Goal: Information Seeking & Learning: Find specific fact

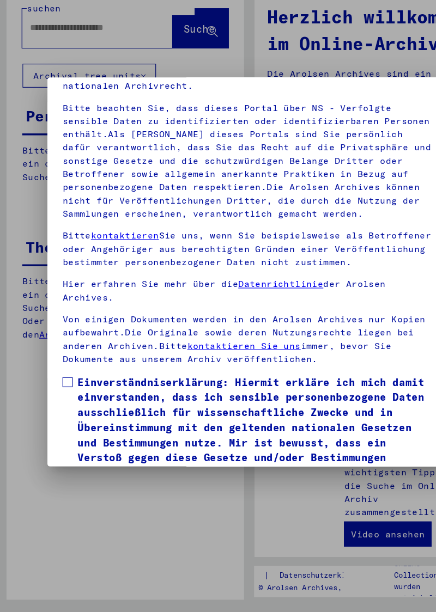
scroll to position [149, 0]
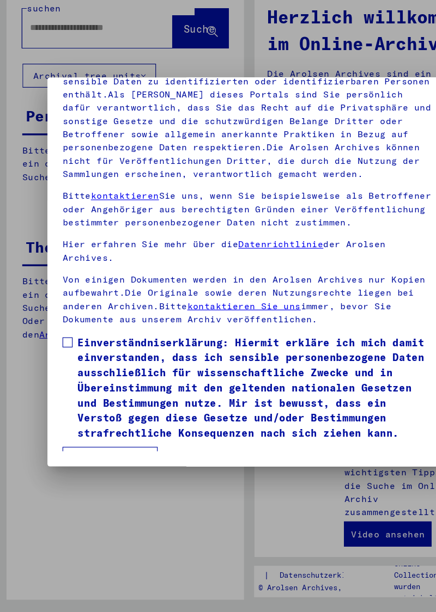
click at [64, 363] on span at bounding box center [61, 367] width 9 height 9
click at [122, 461] on button "Ich stimme zu" at bounding box center [98, 468] width 82 height 21
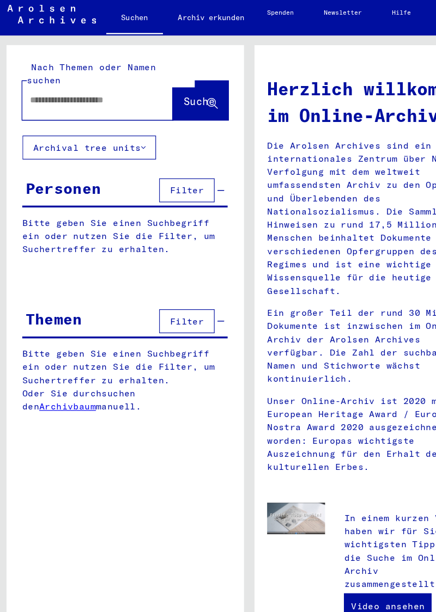
click at [87, 89] on input "text" at bounding box center [73, 94] width 91 height 11
click at [136, 128] on button "Archival tree units" at bounding box center [80, 136] width 116 height 21
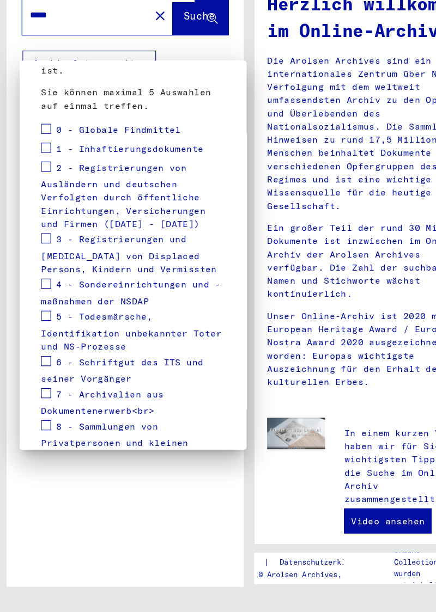
scroll to position [212, 0]
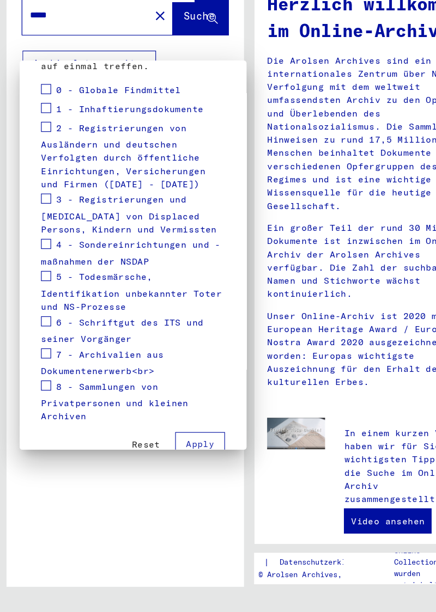
click at [135, 462] on span "Reset" at bounding box center [129, 467] width 25 height 10
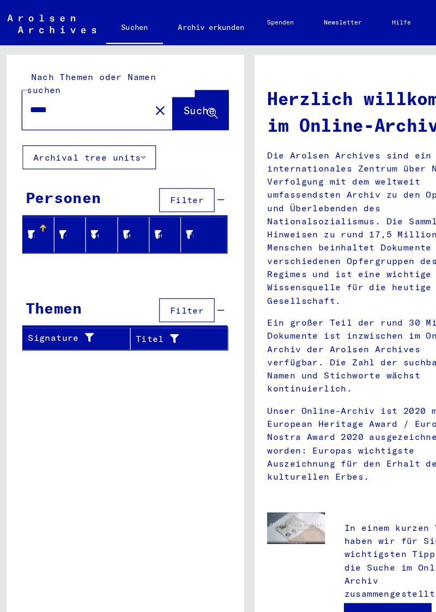
click at [175, 90] on span "Suche" at bounding box center [174, 95] width 27 height 11
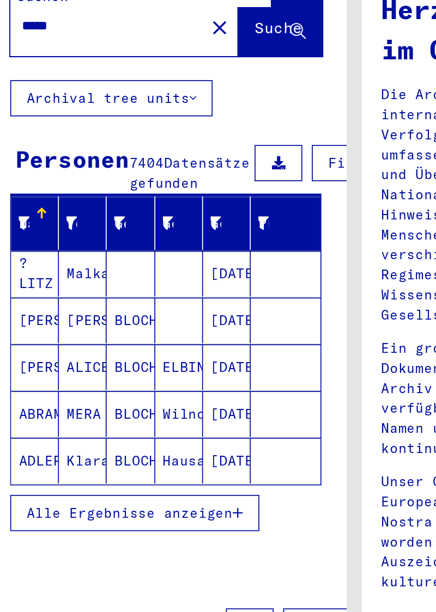
click at [40, 313] on mat-cell "ABRAMOVICZ" at bounding box center [35, 317] width 27 height 26
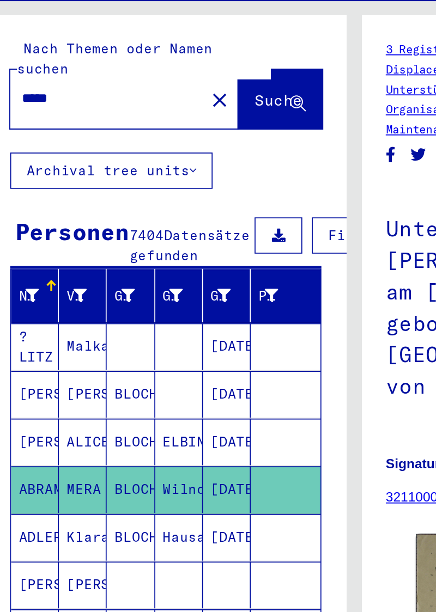
click at [29, 89] on input "*****" at bounding box center [77, 94] width 98 height 11
click at [166, 95] on button "Suche" at bounding box center [176, 95] width 48 height 34
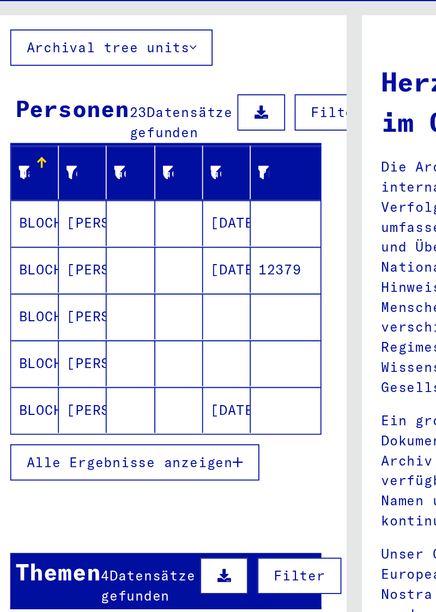
scroll to position [72, 0]
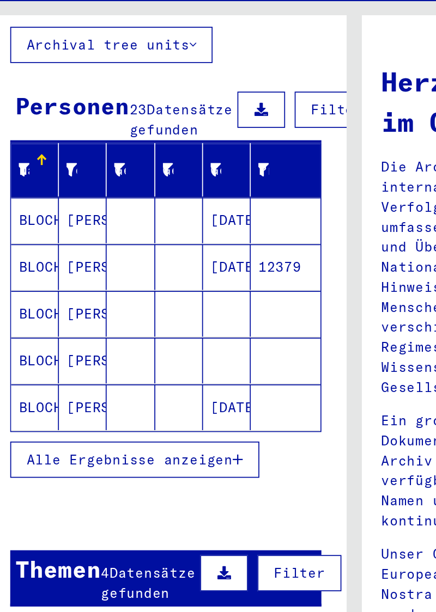
click at [44, 214] on mat-cell "BLOCH" at bounding box center [35, 218] width 27 height 26
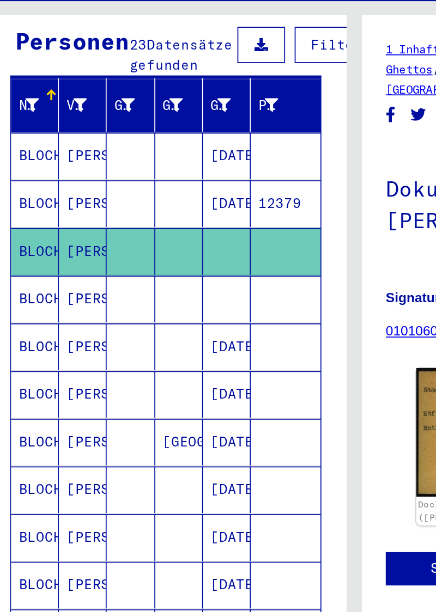
scroll to position [110, 0]
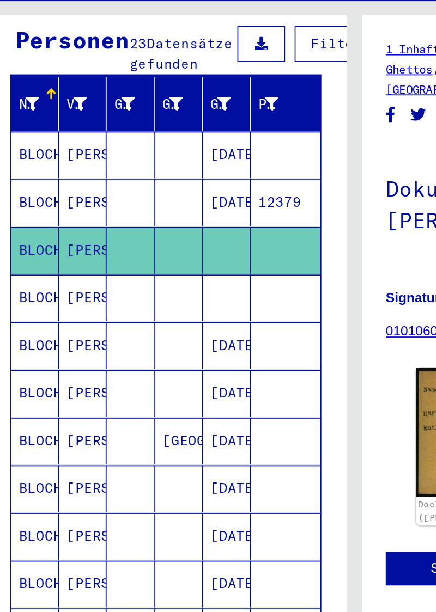
click at [64, 181] on mat-cell "[PERSON_NAME]" at bounding box center [63, 181] width 27 height 27
click at [63, 179] on mat-cell "[PERSON_NAME]" at bounding box center [63, 181] width 27 height 27
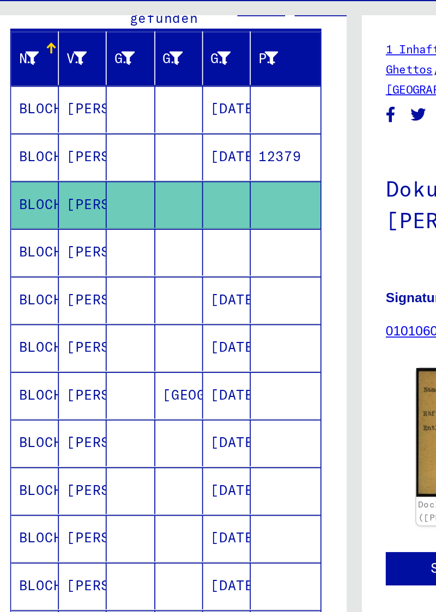
scroll to position [137, 0]
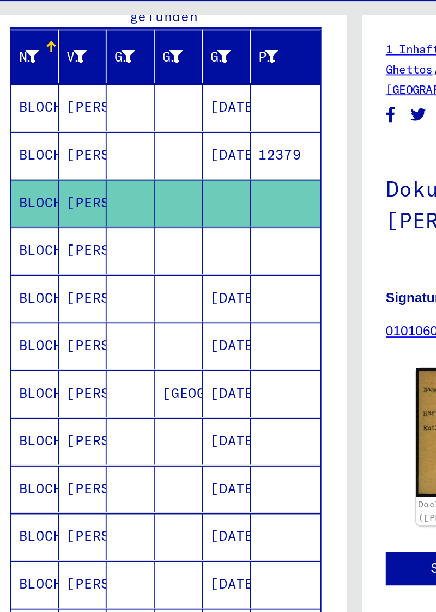
click at [151, 207] on mat-cell "[DATE]" at bounding box center [145, 209] width 27 height 27
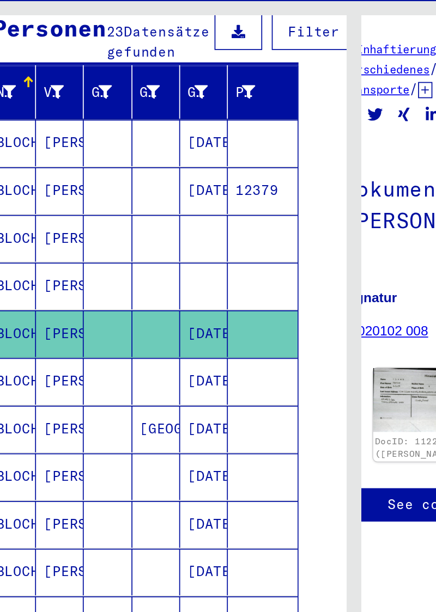
scroll to position [0, 24]
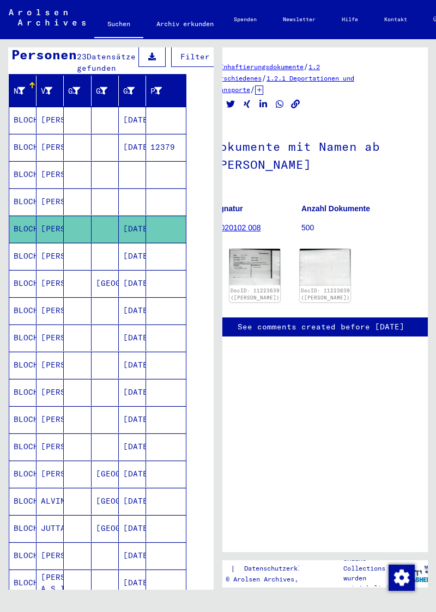
click at [255, 262] on img at bounding box center [254, 267] width 51 height 37
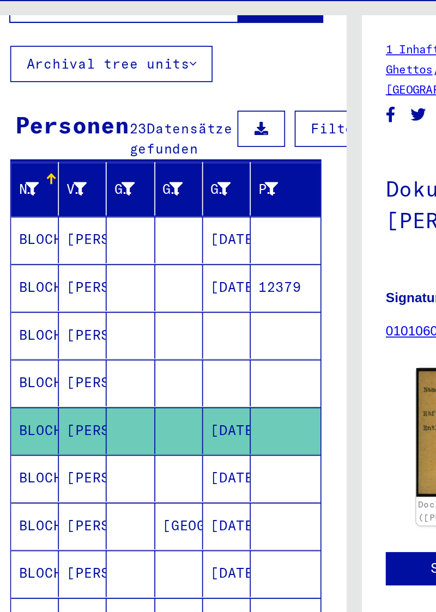
scroll to position [60, 0]
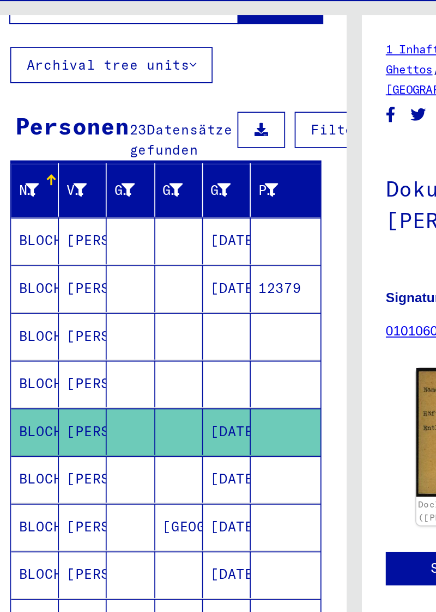
click at [35, 201] on mat-cell "BLOCH" at bounding box center [35, 203] width 27 height 27
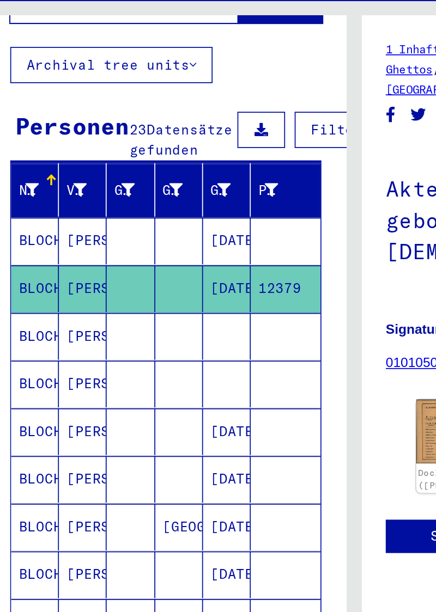
scroll to position [0, 26]
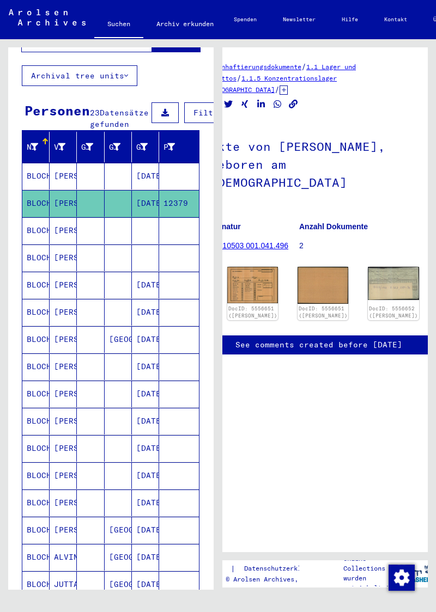
click at [240, 267] on img at bounding box center [252, 285] width 51 height 36
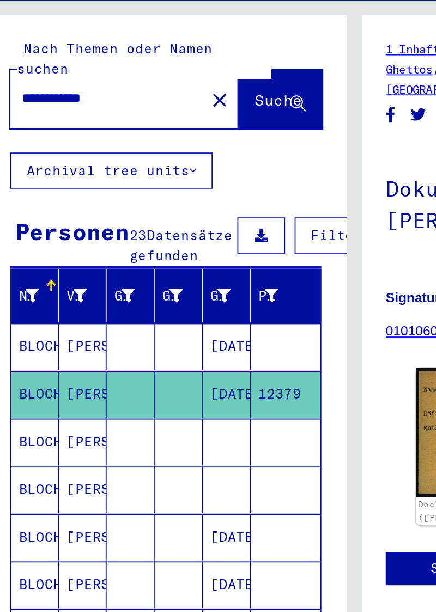
click at [94, 89] on input "**********" at bounding box center [77, 94] width 98 height 11
type input "**********"
click at [165, 90] on span "Suche" at bounding box center [174, 95] width 27 height 11
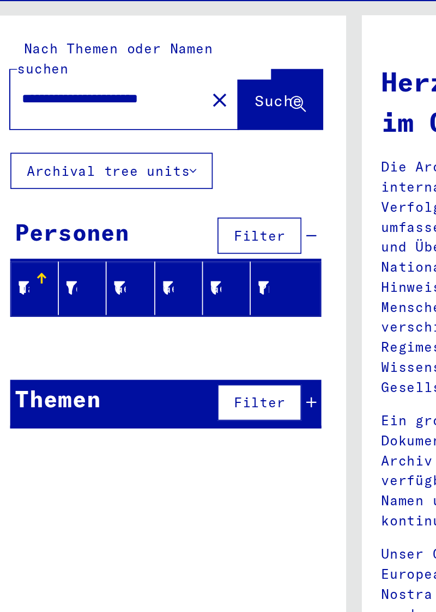
click at [32, 198] on div "Nachname" at bounding box center [30, 203] width 6 height 11
click at [59, 198] on div "Vorname" at bounding box center [57, 203] width 6 height 11
click at [32, 198] on div at bounding box center [29, 203] width 8 height 11
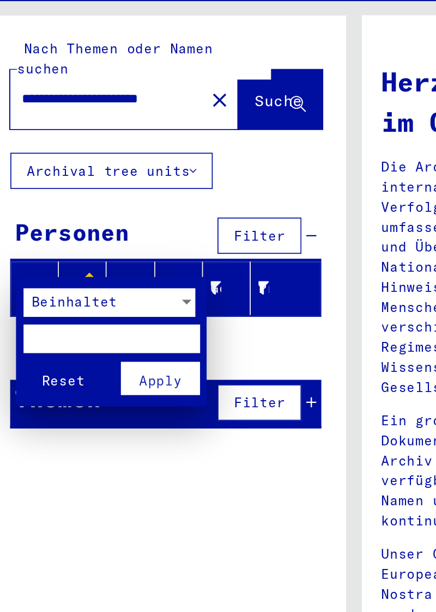
click at [108, 86] on div at bounding box center [218, 306] width 436 height 612
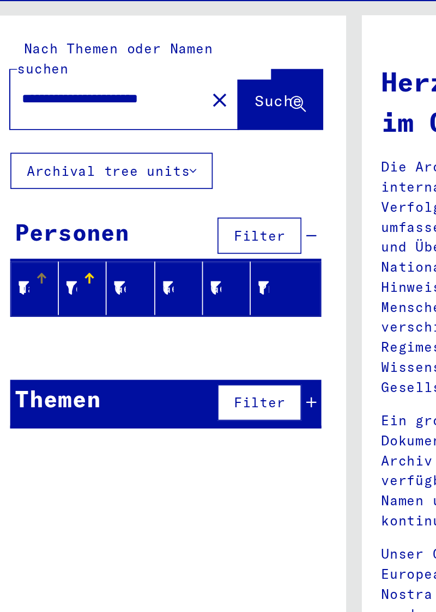
click at [135, 89] on mat-icon "close" at bounding box center [141, 95] width 13 height 13
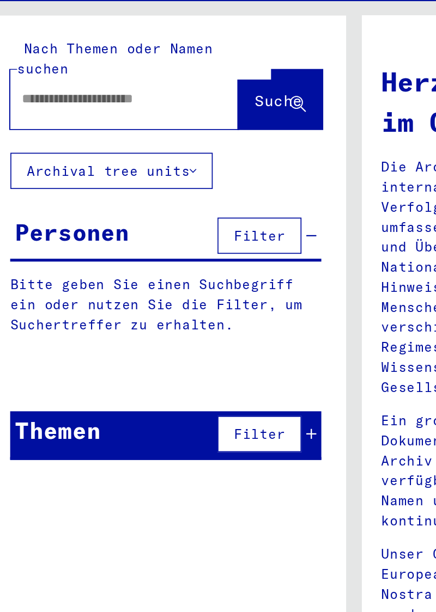
click at [77, 89] on input "text" at bounding box center [80, 94] width 104 height 11
type input "**********"
click at [163, 90] on span "Suche" at bounding box center [174, 95] width 27 height 11
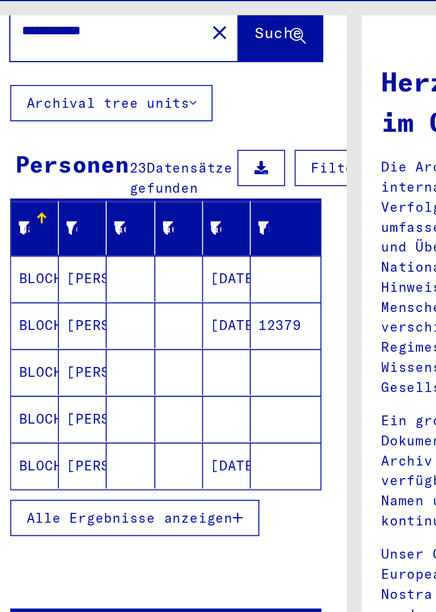
scroll to position [5, 0]
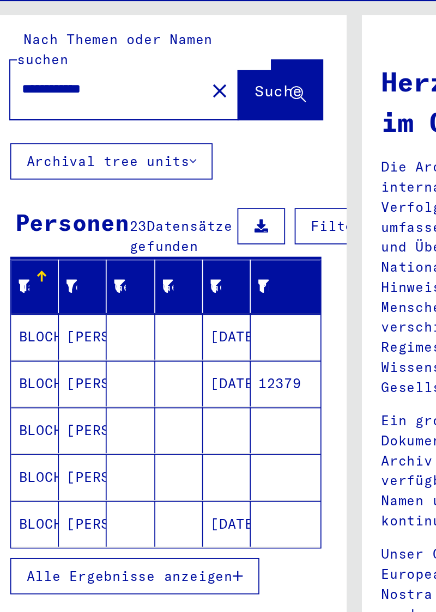
click at [68, 231] on mat-cell "[PERSON_NAME]" at bounding box center [63, 231] width 27 height 26
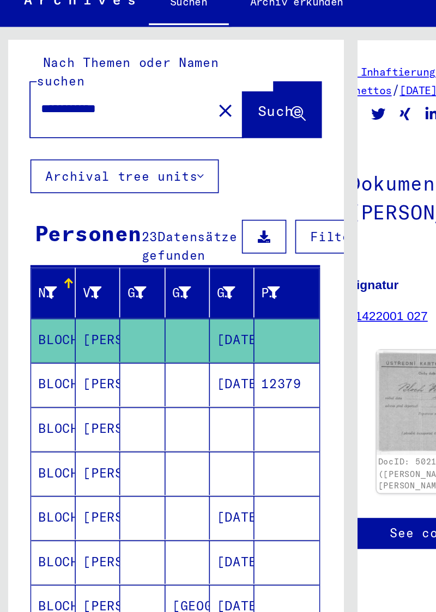
scroll to position [1, 20]
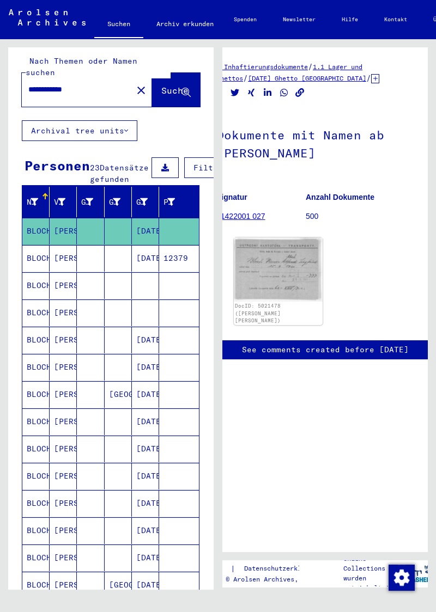
click at [305, 260] on img at bounding box center [278, 270] width 89 height 64
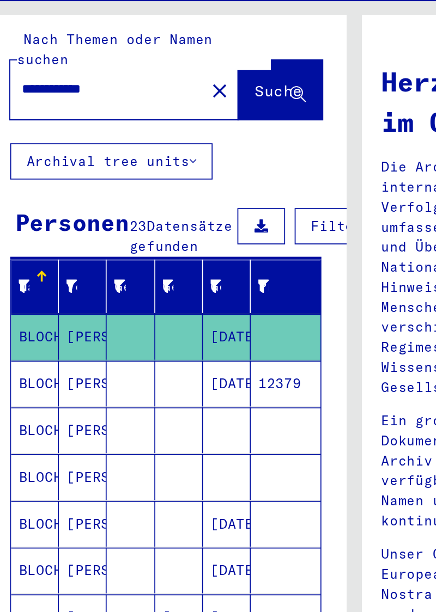
click at [46, 258] on mat-cell "BLOCH" at bounding box center [35, 258] width 27 height 26
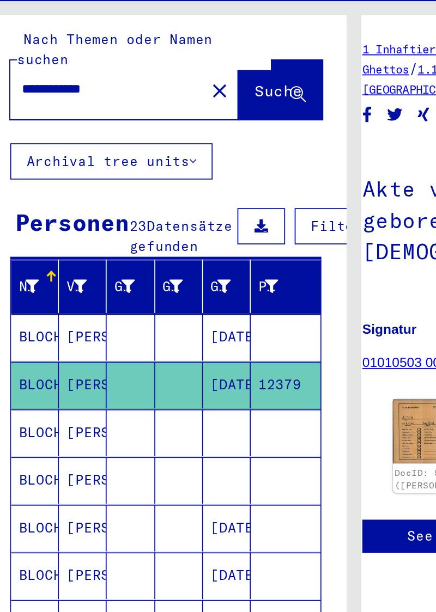
scroll to position [0, 12]
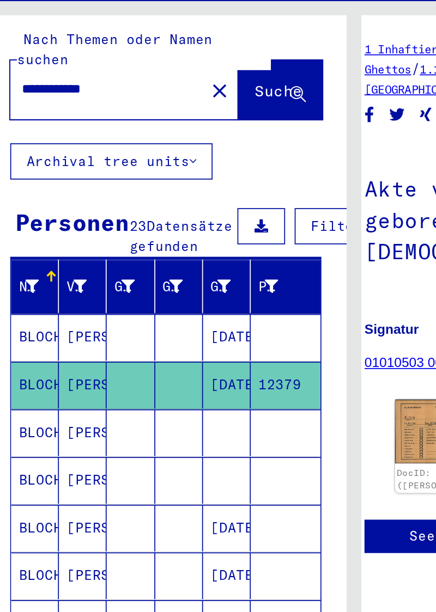
click at [252, 267] on img at bounding box center [266, 285] width 51 height 36
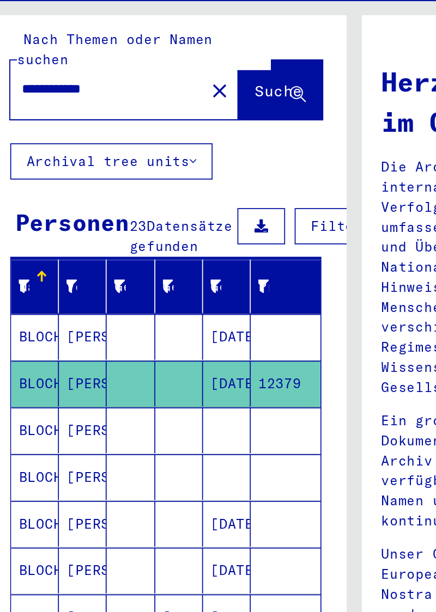
click at [64, 280] on mat-cell "[PERSON_NAME]" at bounding box center [63, 284] width 27 height 26
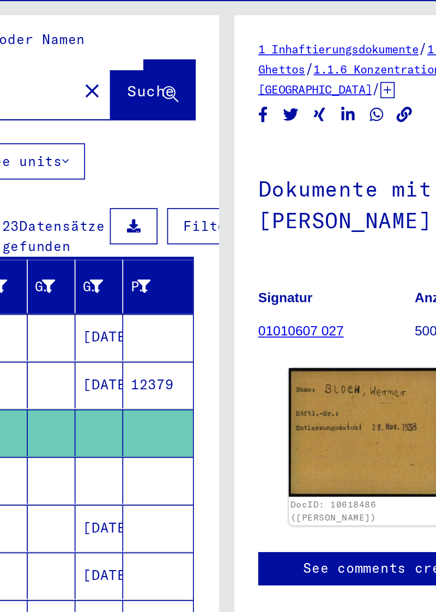
click at [294, 280] on img at bounding box center [297, 285] width 89 height 73
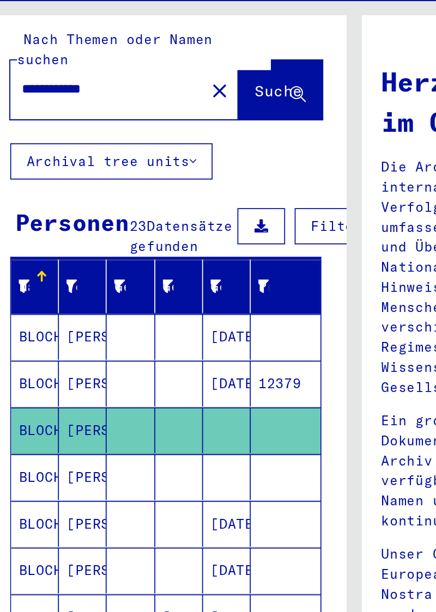
click at [62, 311] on mat-cell "[PERSON_NAME]" at bounding box center [63, 311] width 27 height 26
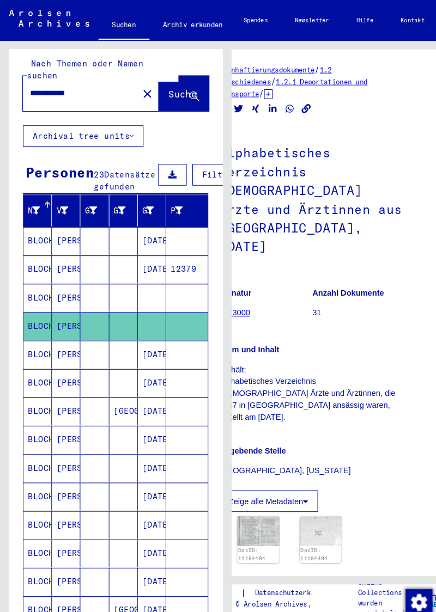
scroll to position [2, 0]
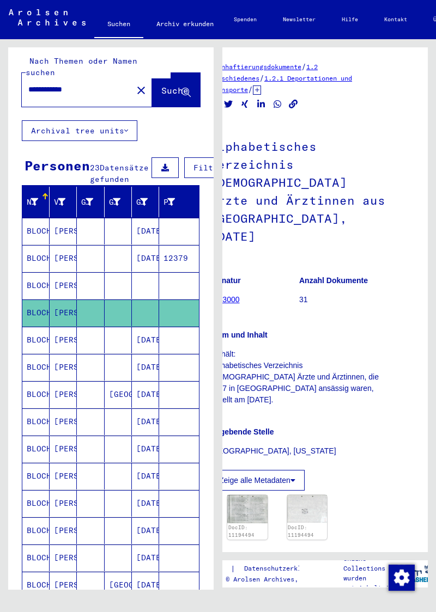
click at [247, 495] on img at bounding box center [247, 509] width 40 height 28
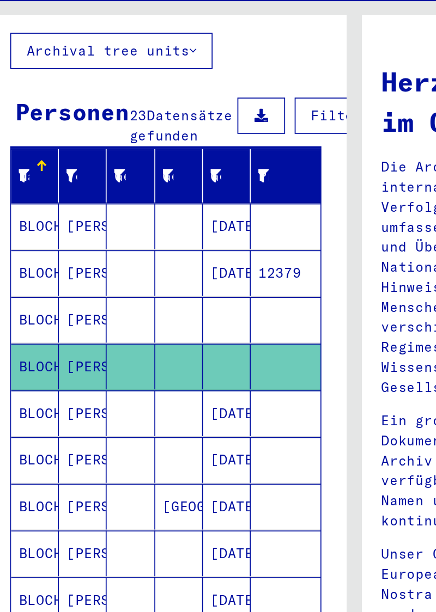
scroll to position [69, 0]
click at [43, 272] on mat-cell "BLOCH" at bounding box center [35, 275] width 27 height 26
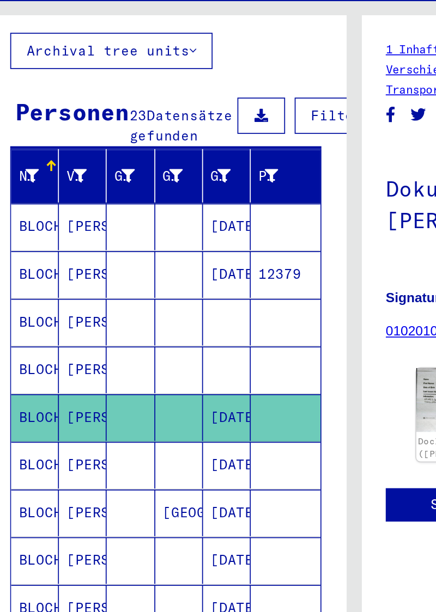
scroll to position [0, 26]
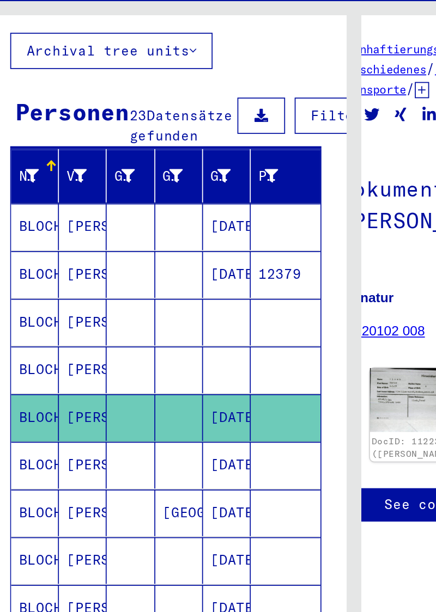
click at [252, 256] on img at bounding box center [252, 267] width 51 height 37
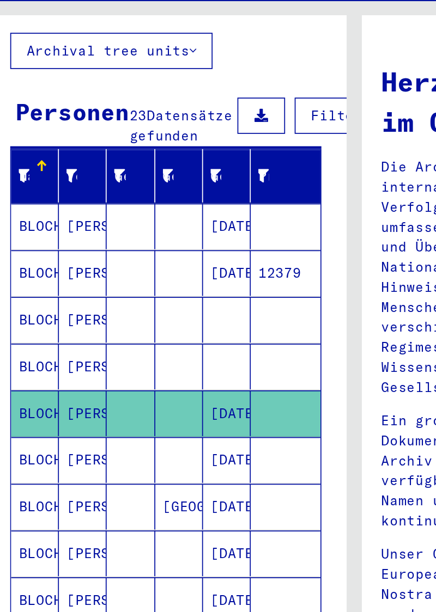
click at [63, 299] on mat-cell "[PERSON_NAME]" at bounding box center [63, 301] width 27 height 26
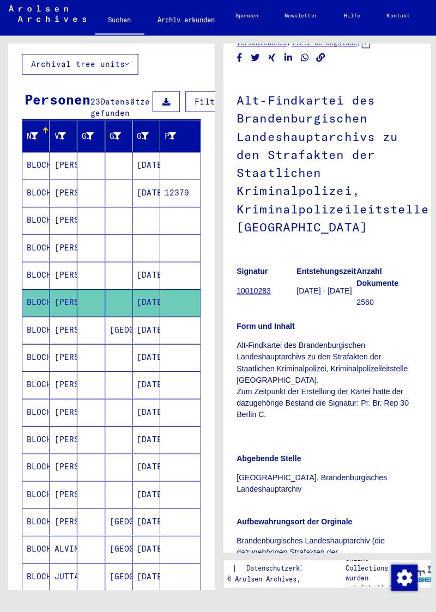
scroll to position [34, 2]
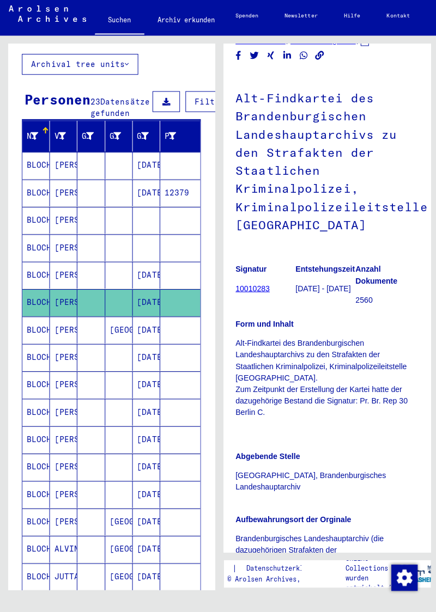
click at [60, 332] on mat-cell "[PERSON_NAME]" at bounding box center [63, 331] width 27 height 27
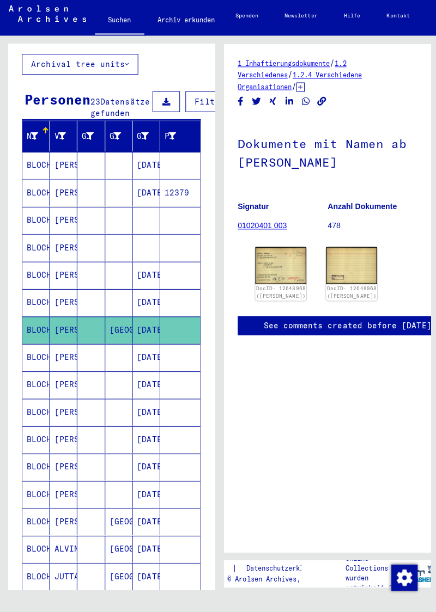
click at [278, 264] on img at bounding box center [278, 267] width 51 height 37
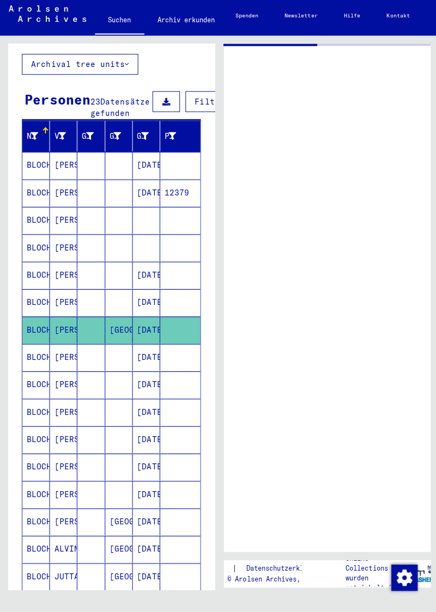
click at [43, 362] on mat-cell "BLOCH" at bounding box center [35, 358] width 27 height 27
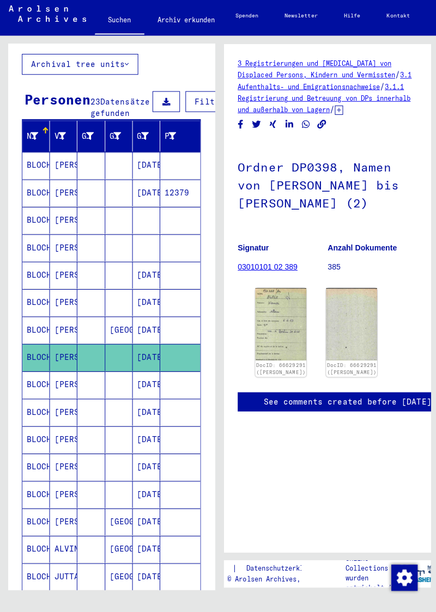
click at [284, 310] on img at bounding box center [278, 325] width 51 height 71
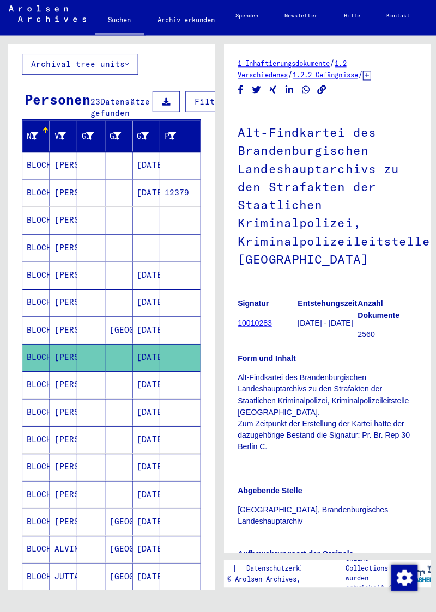
click at [50, 387] on mat-cell "[PERSON_NAME]" at bounding box center [63, 386] width 27 height 27
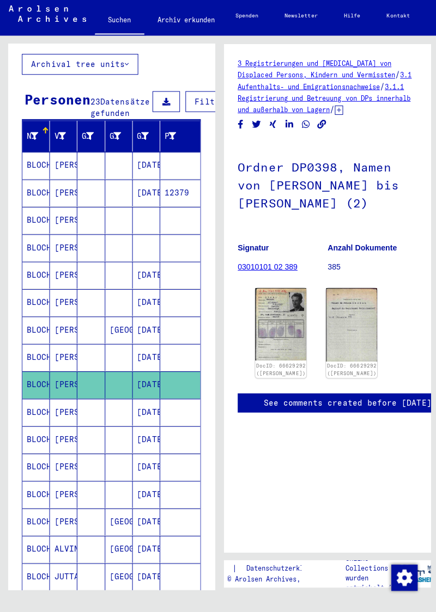
click at [282, 314] on img at bounding box center [278, 326] width 51 height 72
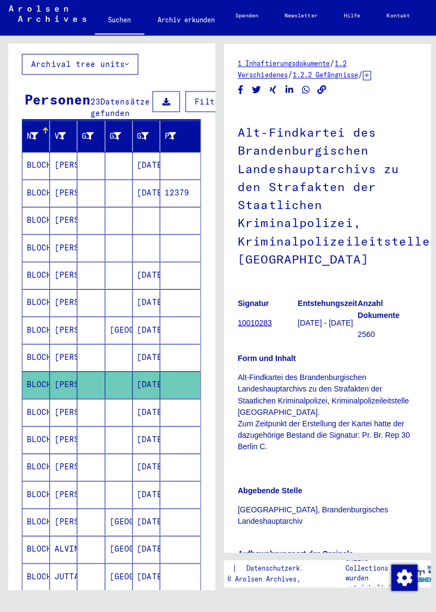
click at [45, 409] on mat-cell "BLOCH" at bounding box center [35, 413] width 27 height 27
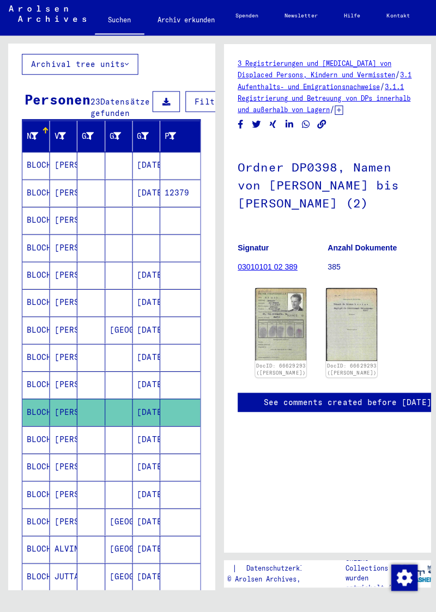
click at [269, 315] on img at bounding box center [278, 326] width 51 height 72
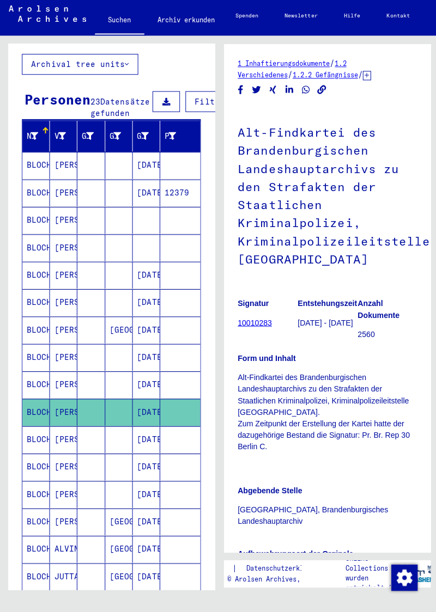
click at [138, 435] on mat-cell "[DATE]" at bounding box center [145, 440] width 27 height 27
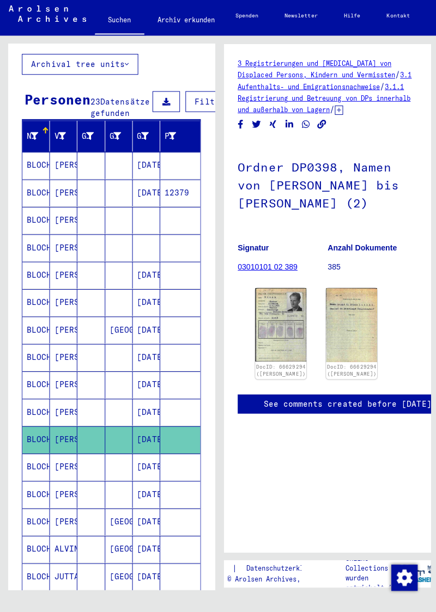
click at [327, 316] on img at bounding box center [349, 327] width 51 height 74
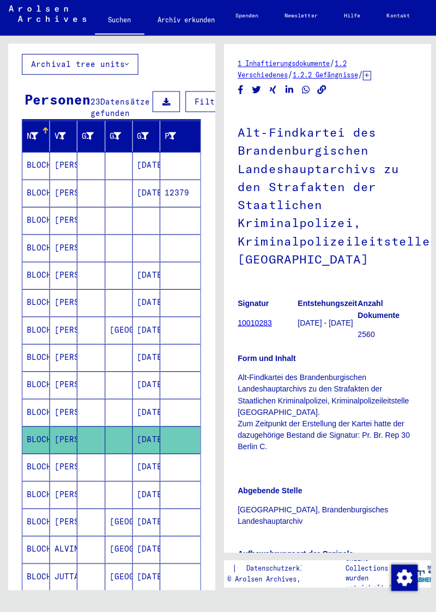
click at [59, 464] on mat-cell "[PERSON_NAME]" at bounding box center [63, 467] width 27 height 27
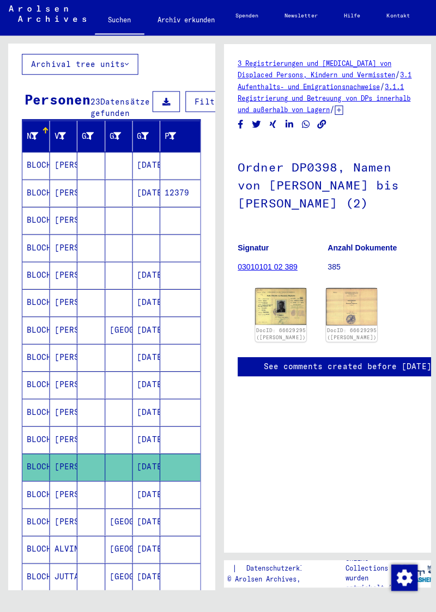
click at [270, 305] on img at bounding box center [278, 308] width 51 height 37
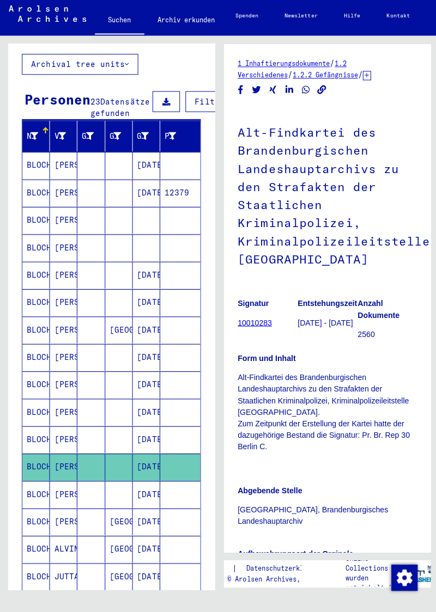
click at [63, 492] on mat-cell "[PERSON_NAME]" at bounding box center [63, 495] width 27 height 27
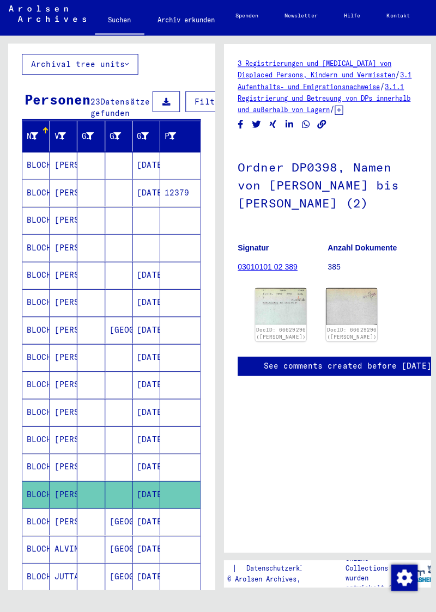
click at [272, 294] on img at bounding box center [278, 308] width 51 height 37
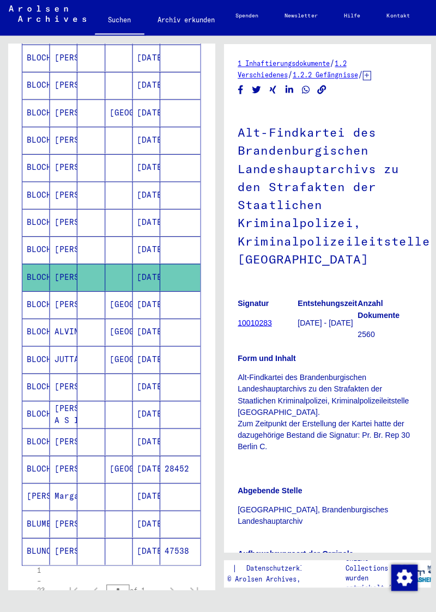
scroll to position [285, 0]
click at [87, 294] on mat-cell at bounding box center [90, 306] width 27 height 27
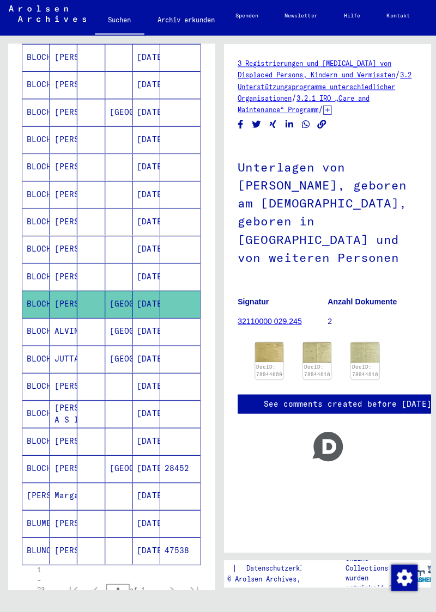
click at [80, 331] on mat-cell at bounding box center [90, 333] width 27 height 27
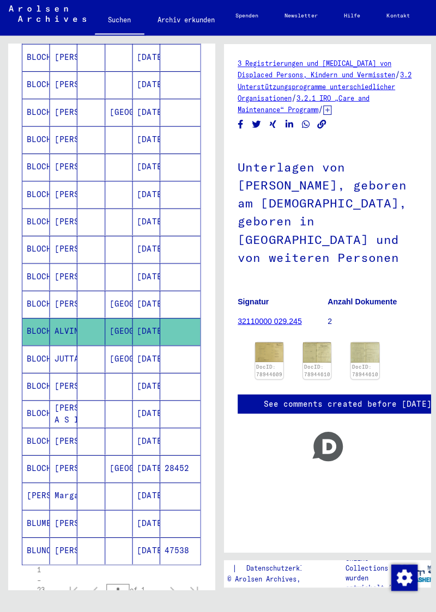
click at [269, 344] on img at bounding box center [267, 354] width 28 height 20
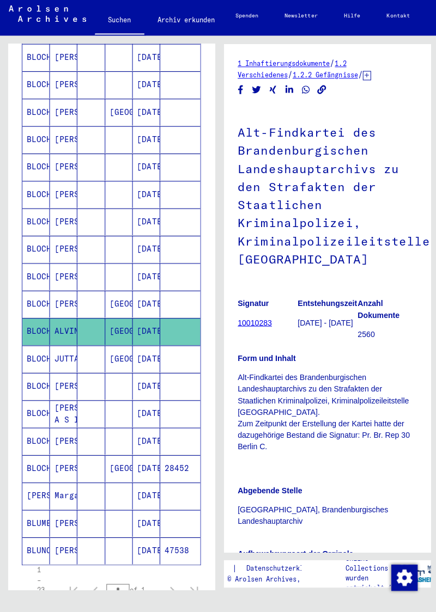
click at [139, 355] on mat-cell "[DATE]" at bounding box center [145, 360] width 27 height 27
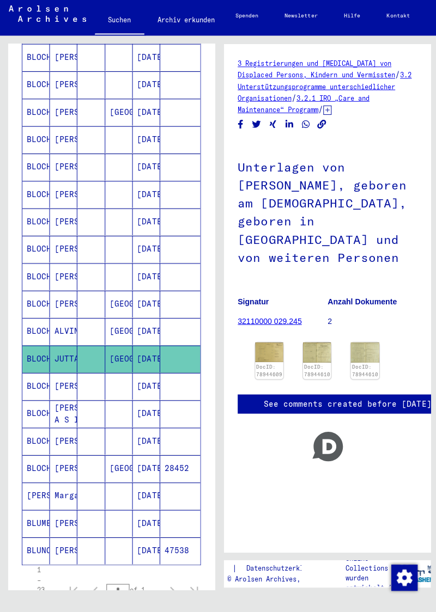
click at [272, 344] on img at bounding box center [267, 354] width 28 height 20
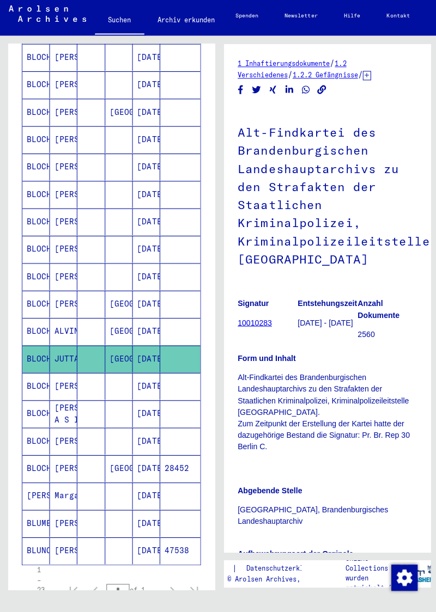
click at [64, 378] on mat-cell "[PERSON_NAME]" at bounding box center [63, 387] width 27 height 27
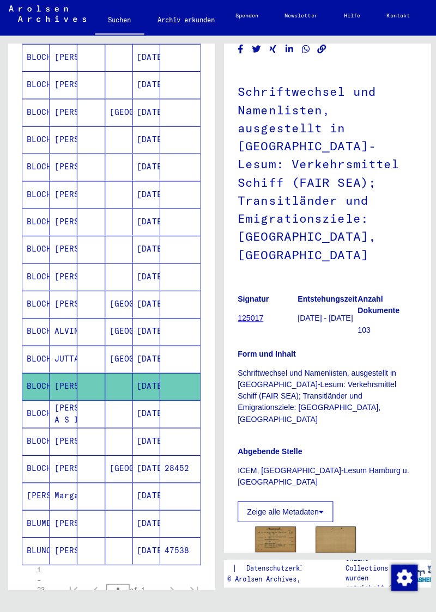
scroll to position [63, 26]
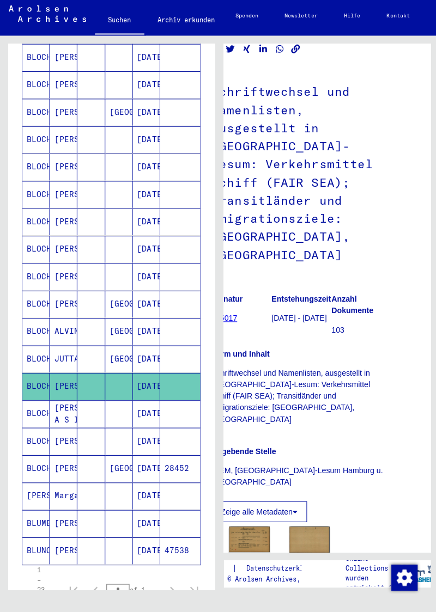
click at [257, 527] on img at bounding box center [247, 540] width 40 height 26
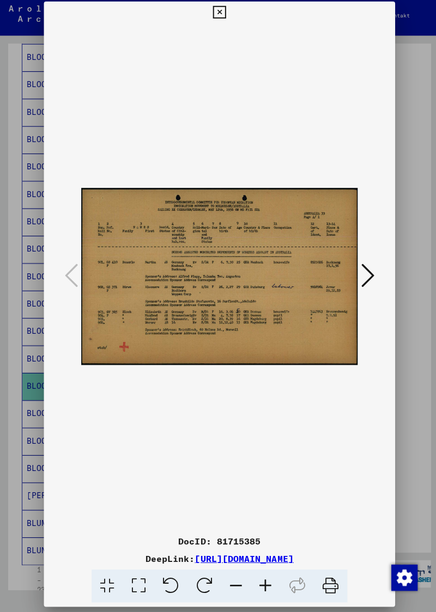
scroll to position [0, 0]
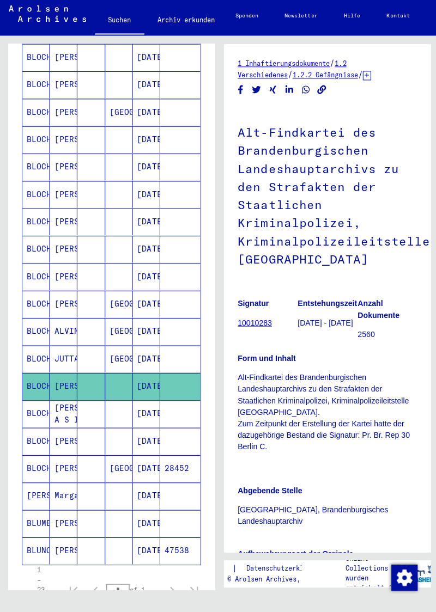
click at [72, 408] on mat-cell "[PERSON_NAME] A S I" at bounding box center [63, 415] width 27 height 27
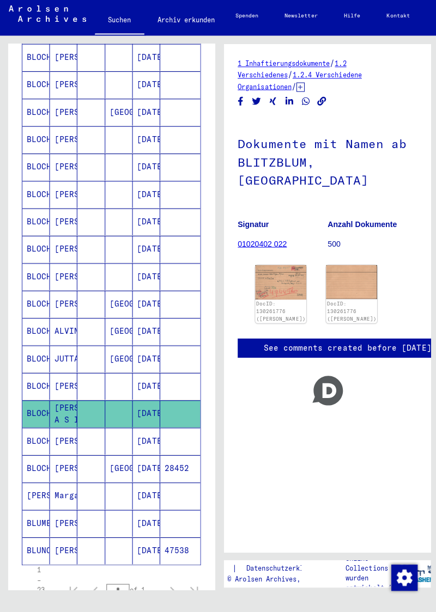
click at [262, 267] on img at bounding box center [278, 284] width 51 height 34
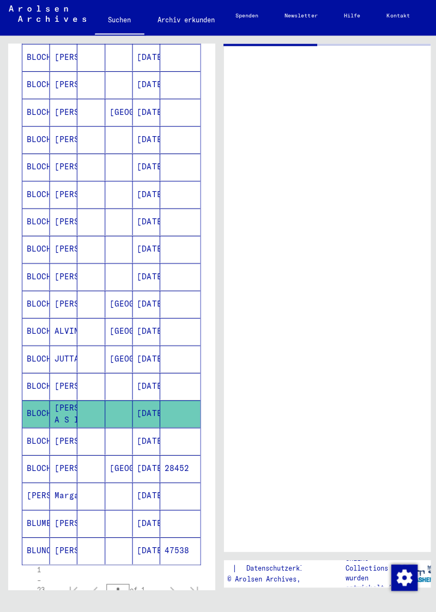
click at [80, 435] on mat-cell at bounding box center [90, 442] width 27 height 27
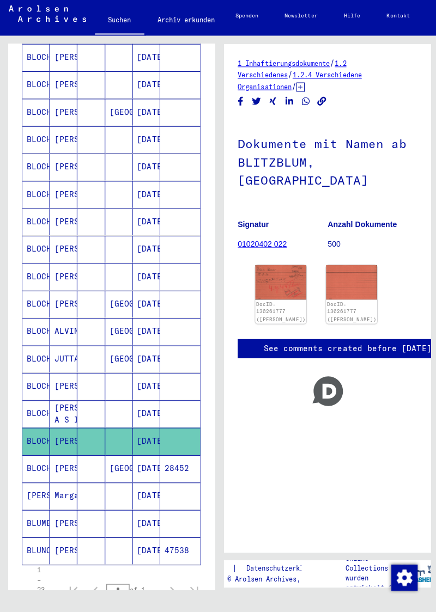
click at [271, 267] on img at bounding box center [278, 284] width 51 height 34
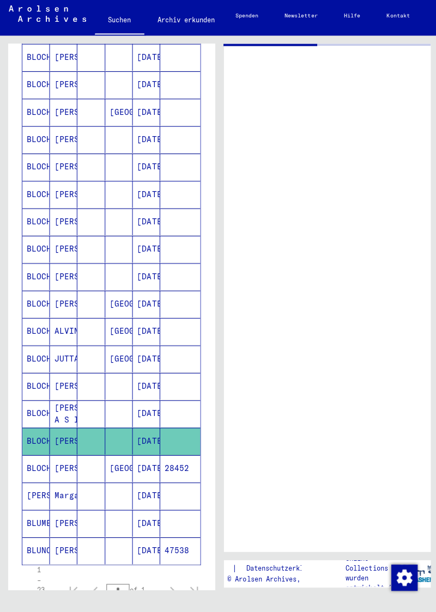
click at [62, 469] on mat-cell "[PERSON_NAME]" at bounding box center [63, 469] width 27 height 27
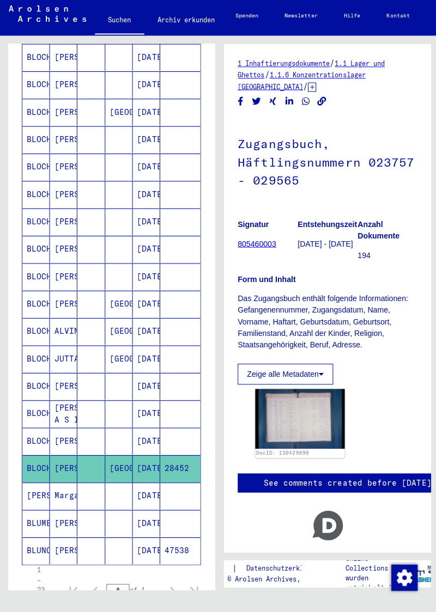
click at [296, 407] on img at bounding box center [297, 419] width 89 height 59
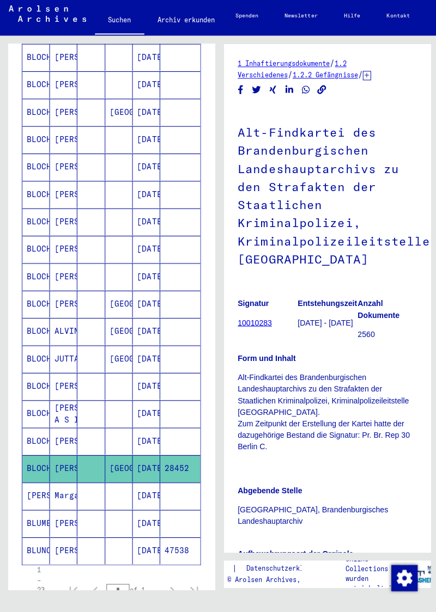
click at [155, 487] on mat-cell "[DATE]" at bounding box center [145, 496] width 27 height 27
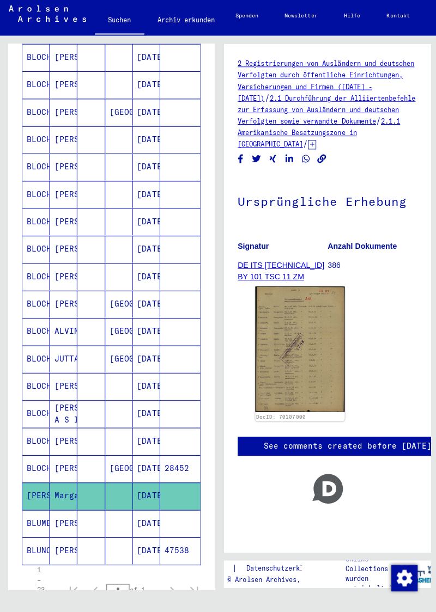
click at [311, 346] on img at bounding box center [297, 350] width 89 height 125
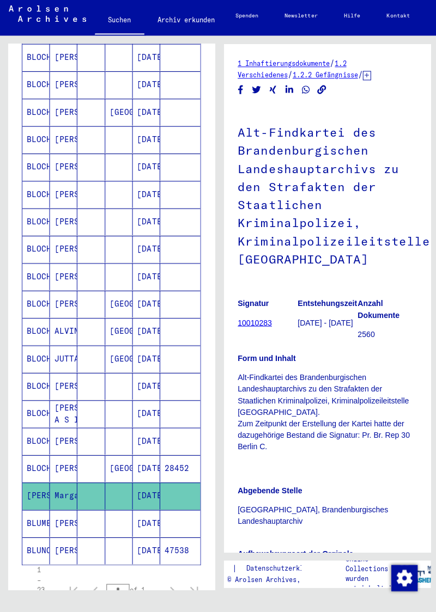
click at [59, 511] on mat-cell "[PERSON_NAME]" at bounding box center [63, 524] width 27 height 27
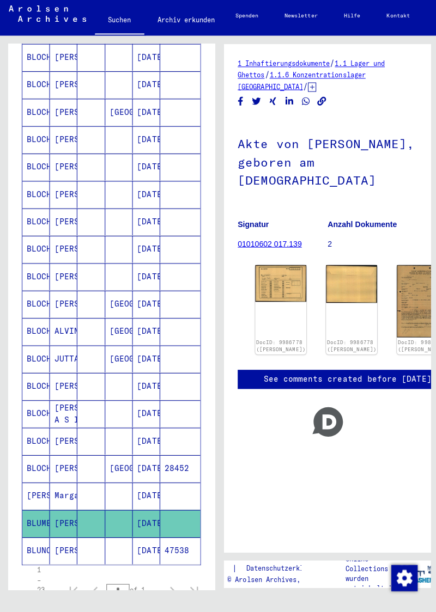
click at [260, 272] on img at bounding box center [278, 285] width 51 height 37
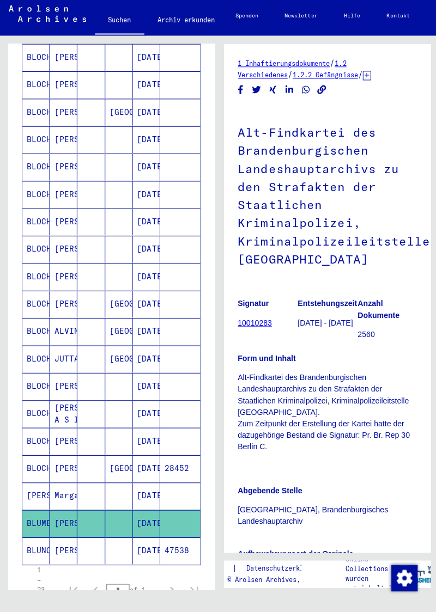
click at [45, 547] on mat-cell "BLUNCK" at bounding box center [35, 551] width 27 height 27
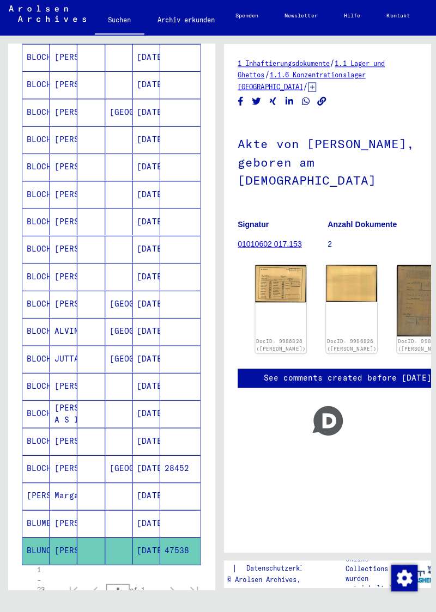
click at [394, 282] on img at bounding box center [419, 302] width 51 height 71
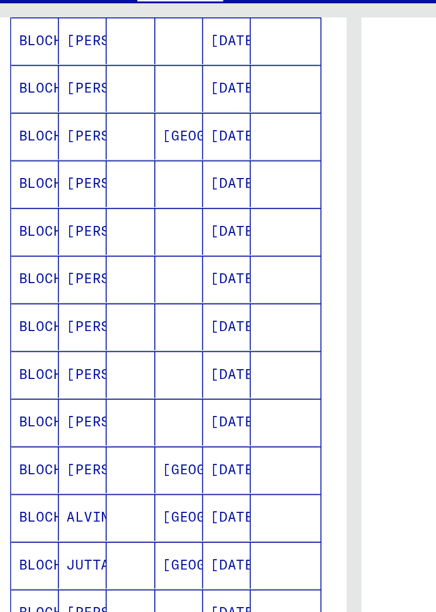
scroll to position [283, 0]
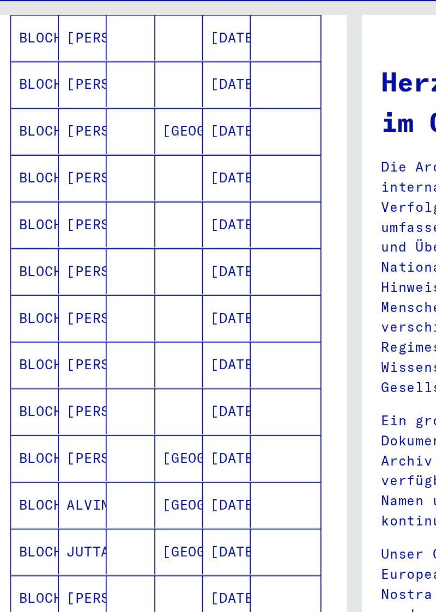
scroll to position [23, 0]
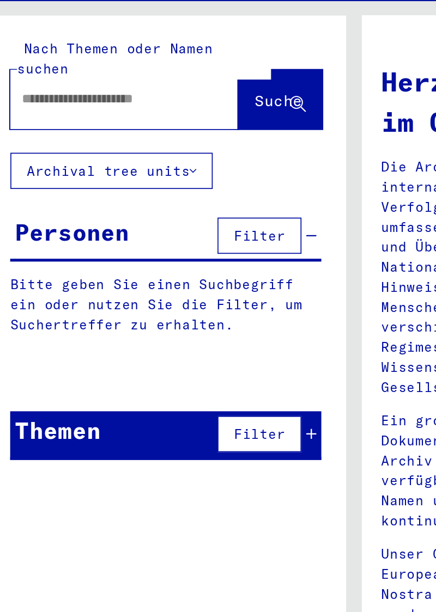
type input "**********"
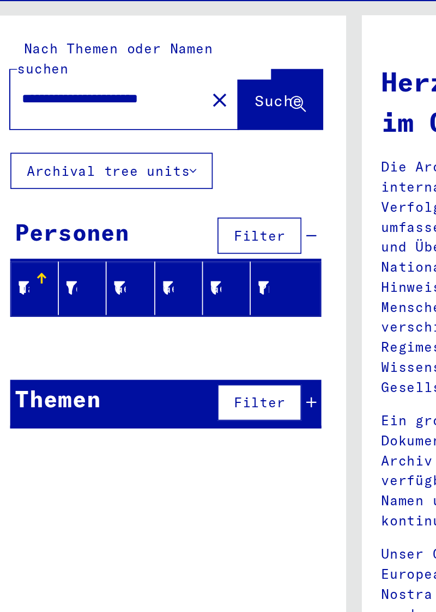
click at [130, 84] on button "close" at bounding box center [141, 95] width 22 height 22
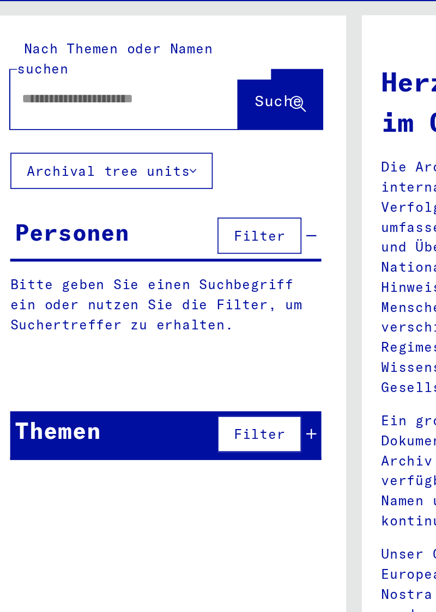
click at [69, 89] on input "text" at bounding box center [80, 94] width 104 height 11
click at [160, 92] on button "Suche" at bounding box center [176, 95] width 48 height 34
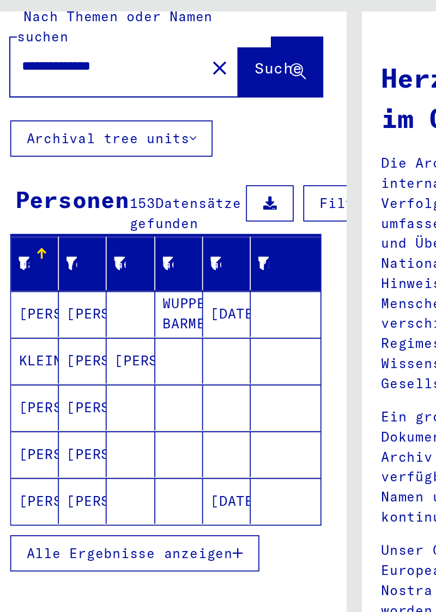
scroll to position [13, 0]
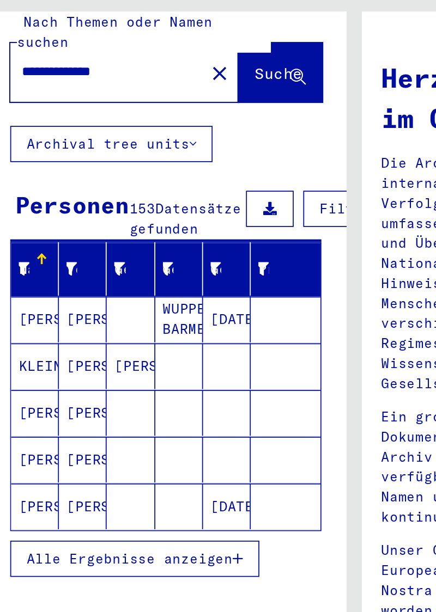
click at [102, 76] on input "**********" at bounding box center [71, 81] width 86 height 11
click at [161, 78] on button "Suche" at bounding box center [176, 82] width 48 height 34
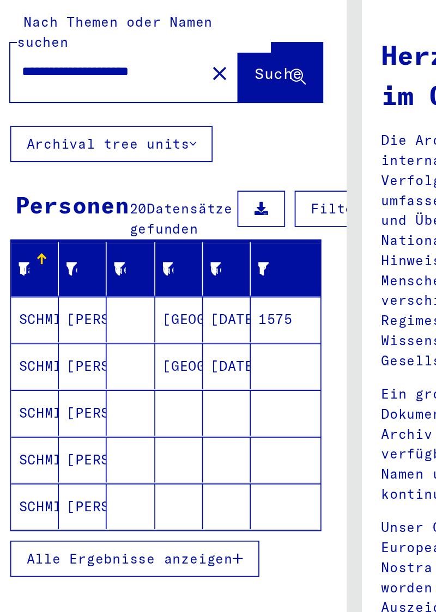
click at [40, 233] on mat-cell "SCHMIDT" at bounding box center [35, 236] width 27 height 26
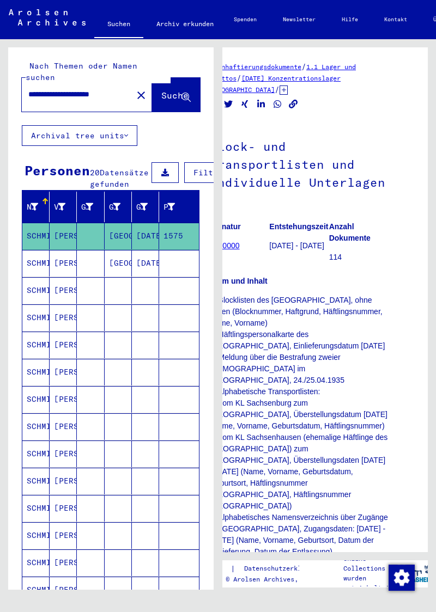
scroll to position [2, 20]
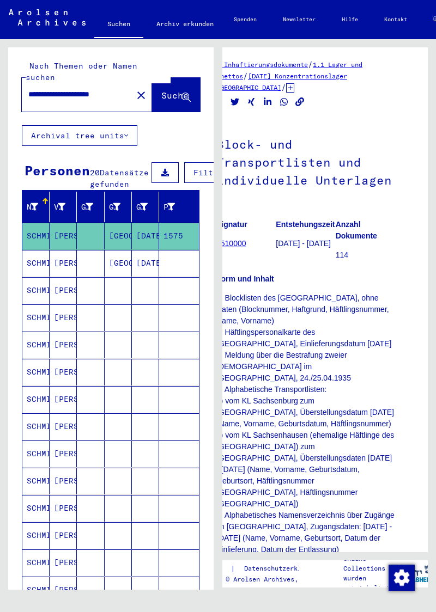
click at [435, 590] on div "1 Inhaftierungsdokumente / 1.1 Lager und Ghettos / [DATE] Konzentrationslager […" at bounding box center [328, 314] width 218 height 551
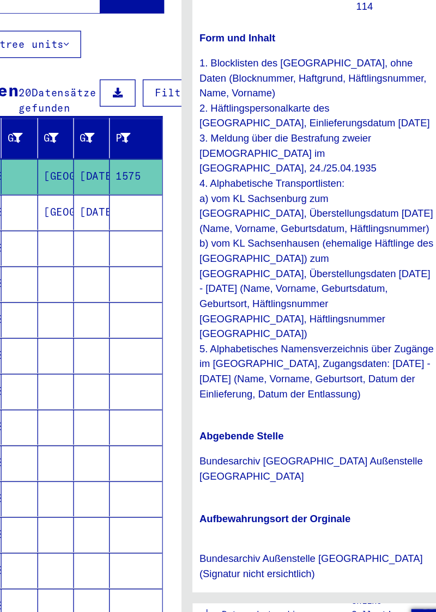
scroll to position [150, 11]
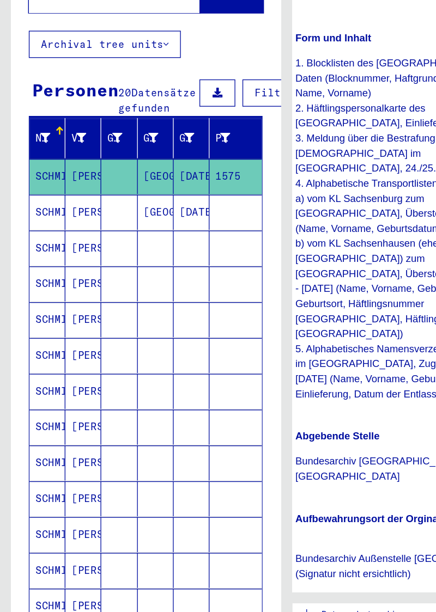
click at [37, 261] on mat-cell "SCHMIDT" at bounding box center [35, 263] width 27 height 27
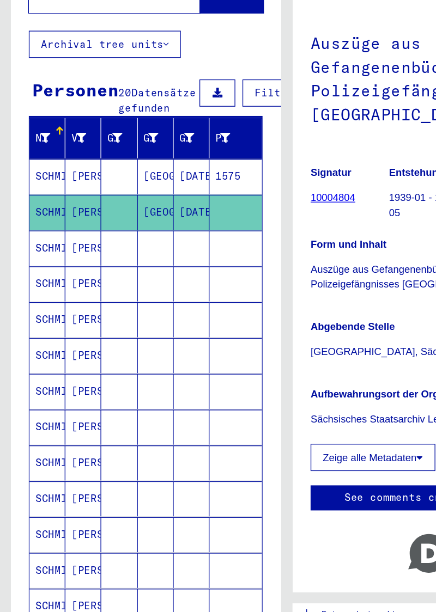
click at [37, 288] on mat-cell "SCHMIDT" at bounding box center [35, 290] width 27 height 27
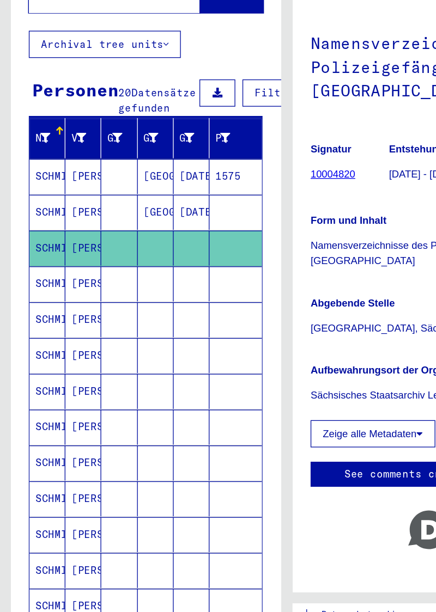
click at [42, 320] on mat-cell "SCHMIDT" at bounding box center [35, 318] width 27 height 27
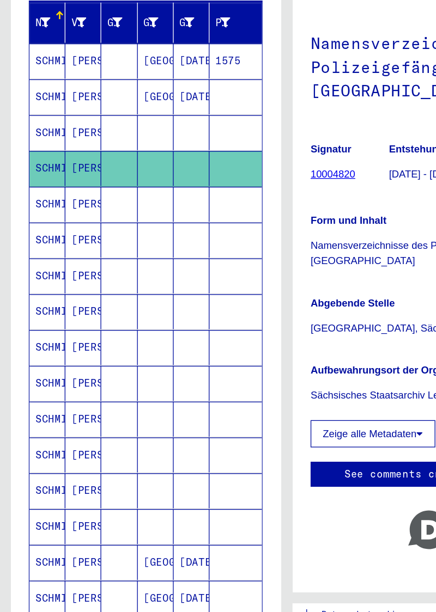
scroll to position [89, 0]
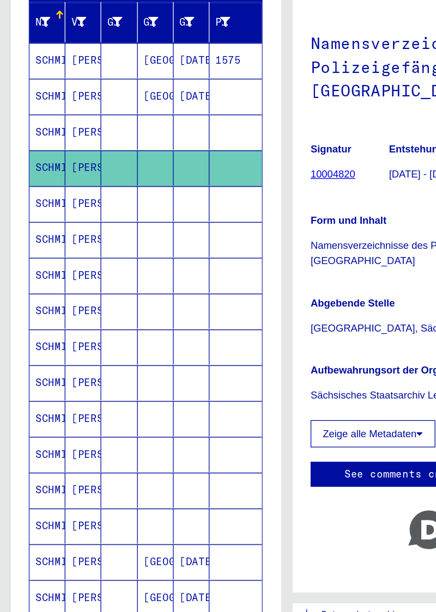
click at [65, 415] on mat-cell "[PERSON_NAME]" at bounding box center [63, 420] width 27 height 27
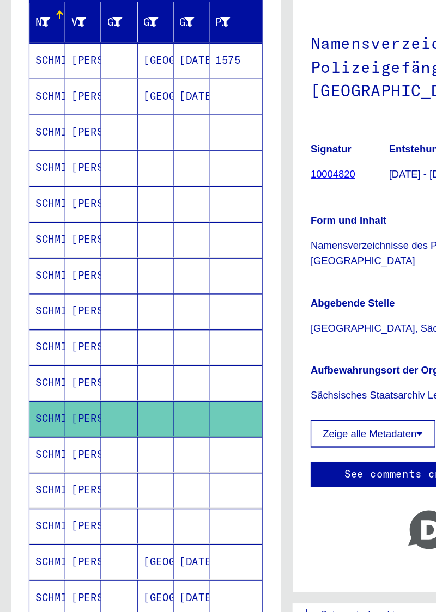
click at [70, 389] on mat-cell "[PERSON_NAME]" at bounding box center [63, 393] width 27 height 27
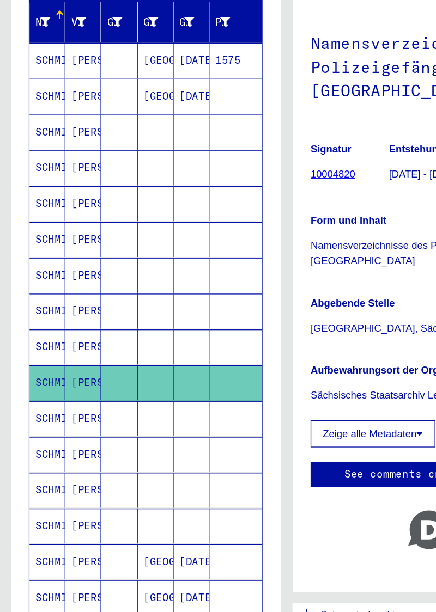
click at [66, 333] on mat-cell "[PERSON_NAME]" at bounding box center [63, 338] width 27 height 27
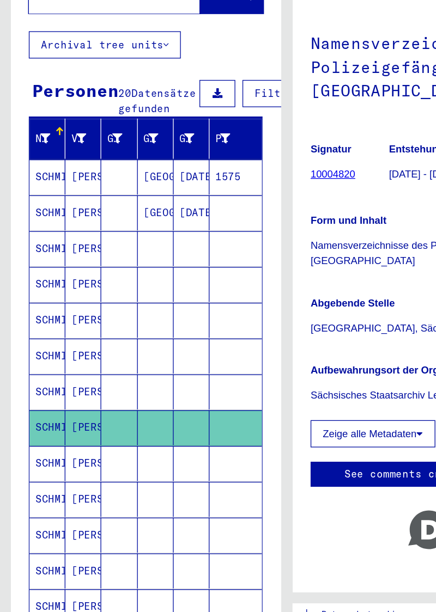
click at [143, 266] on mat-cell "[DATE]" at bounding box center [145, 264] width 27 height 27
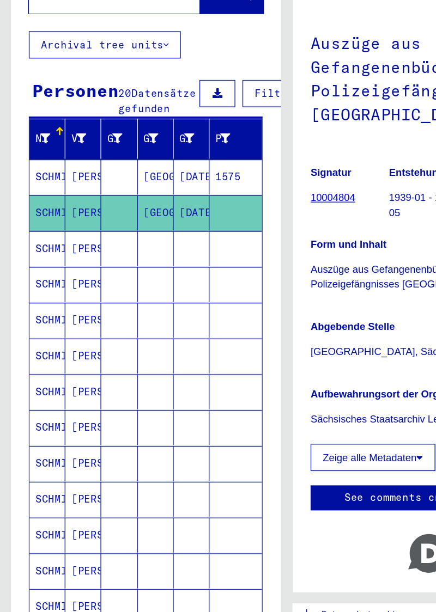
click at [54, 238] on mat-cell "[PERSON_NAME]" at bounding box center [63, 236] width 27 height 27
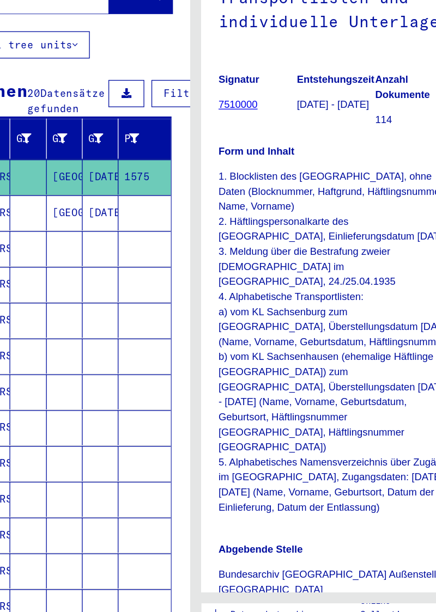
scroll to position [64, 0]
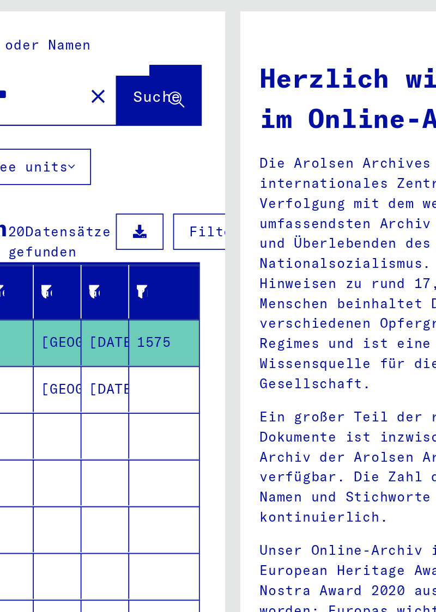
type input "**********"
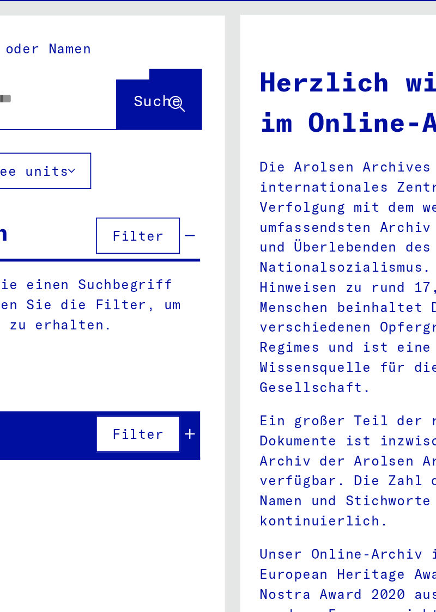
type input "**********"
